Goal: Information Seeking & Learning: Learn about a topic

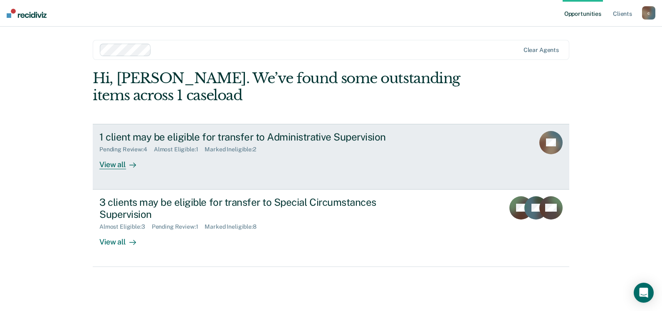
click at [163, 136] on div "1 client may be eligible for transfer to Administrative Supervision" at bounding box center [245, 137] width 292 height 12
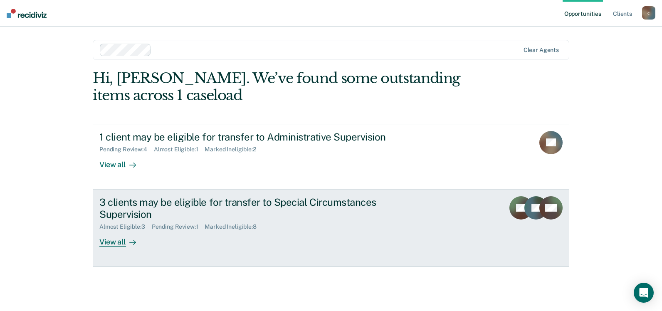
click at [133, 200] on div "3 clients may be eligible for transfer to Special Circumstances Supervision" at bounding box center [245, 208] width 292 height 24
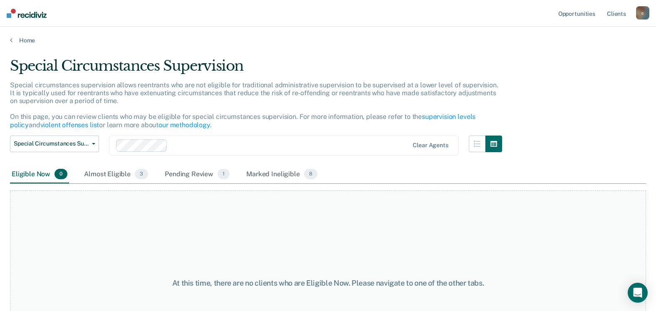
click at [9, 40] on div "Home" at bounding box center [328, 35] width 656 height 17
click at [113, 172] on div "Almost Eligible 3" at bounding box center [115, 175] width 67 height 18
